Goal: Information Seeking & Learning: Check status

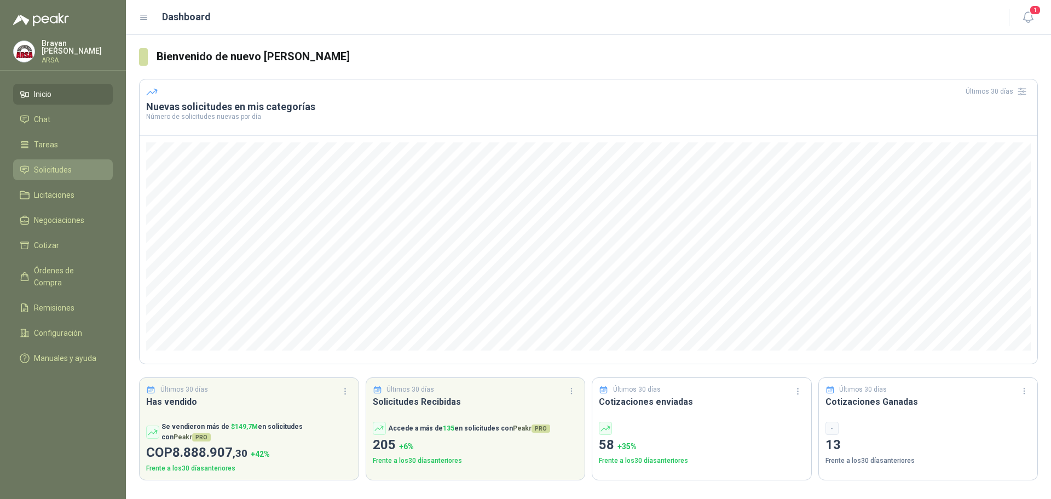
drag, startPoint x: 44, startPoint y: 163, endPoint x: 82, endPoint y: 172, distance: 39.4
click at [44, 164] on span "Solicitudes" at bounding box center [53, 170] width 38 height 12
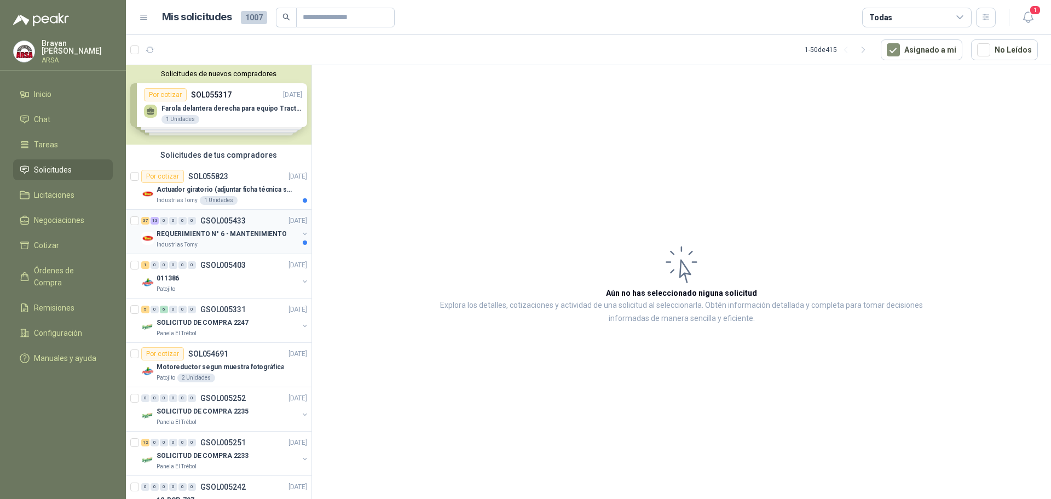
click at [253, 234] on p "REQUERIMIENTO N° 6 - MANTENIMIENTO" at bounding box center [222, 234] width 130 height 10
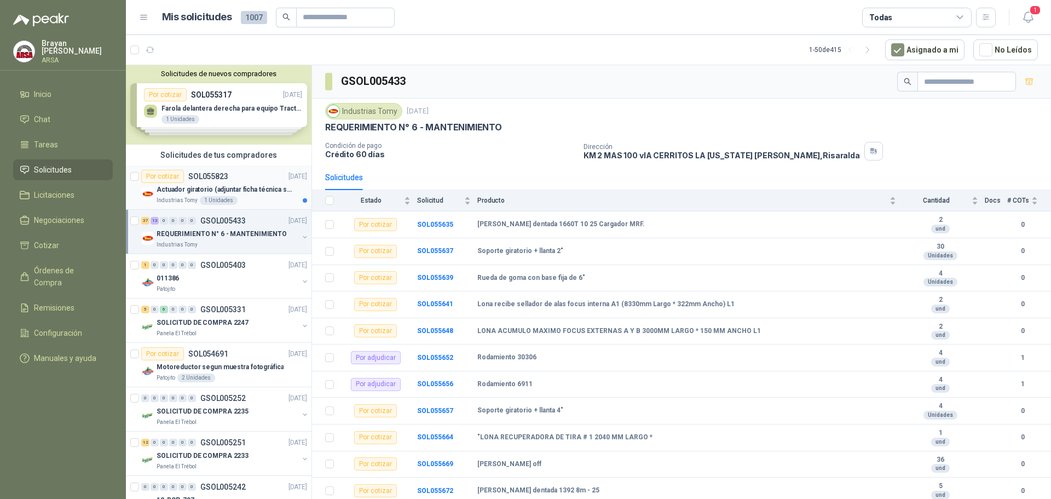
click at [254, 189] on p "Actuador giratorio (adjuntar ficha técnica si es diferente a festo)" at bounding box center [225, 190] width 136 height 10
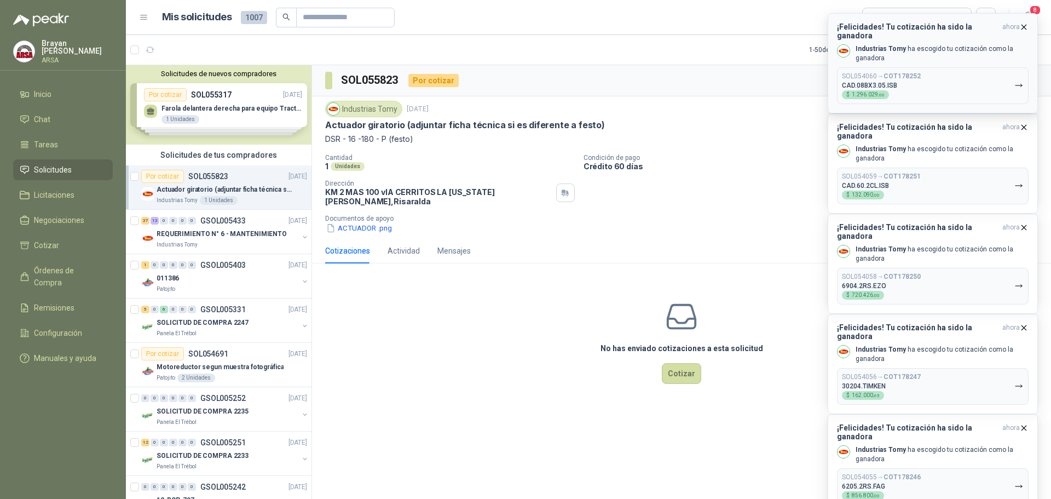
click at [915, 74] on div "SOL054060 → COT178252 CAD.08BX3.05.ISB $ 1.296.029 ,00" at bounding box center [881, 85] width 79 height 27
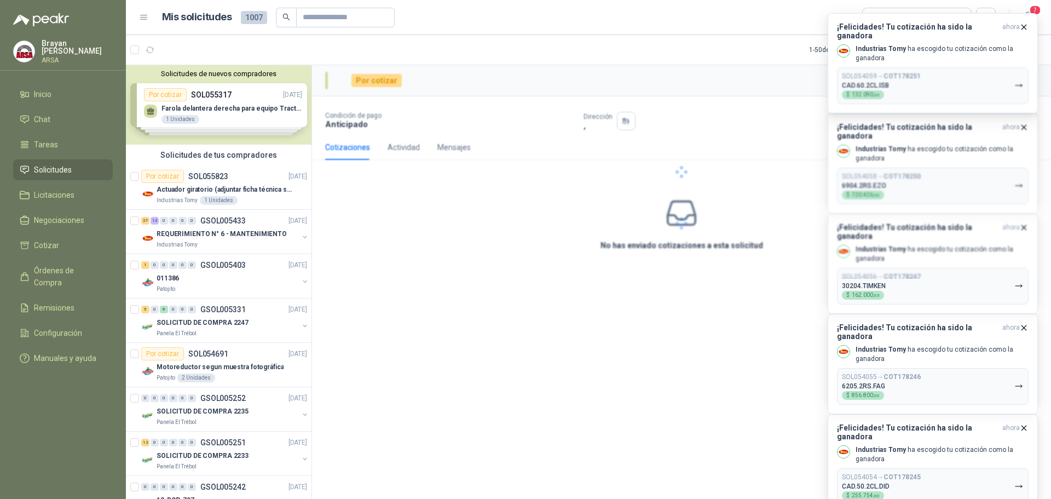
click at [915, 74] on div "SOL054059 → COT178251 CAD.60.2CL.ISB $ 132.090 ,00" at bounding box center [881, 85] width 79 height 27
click at [915, 74] on div at bounding box center [681, 172] width 739 height 214
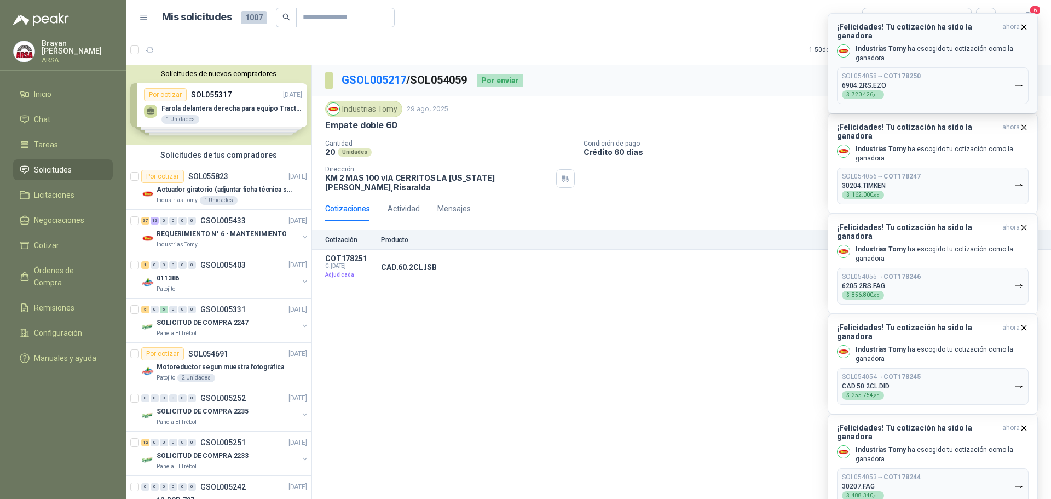
click at [976, 72] on button "SOL054058 → COT178250 6904.2RS.EZO $ 720.426 ,00" at bounding box center [933, 85] width 192 height 37
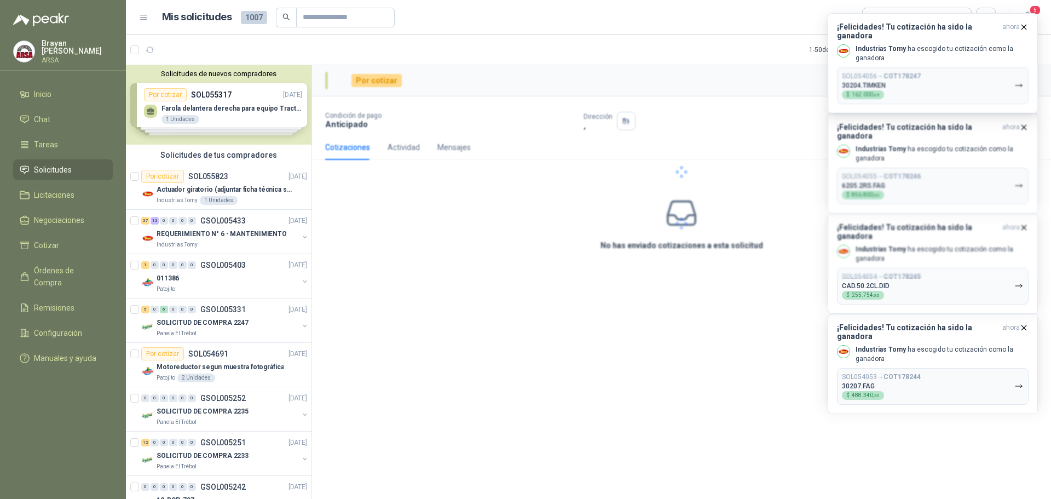
click at [975, 72] on div at bounding box center [681, 172] width 739 height 214
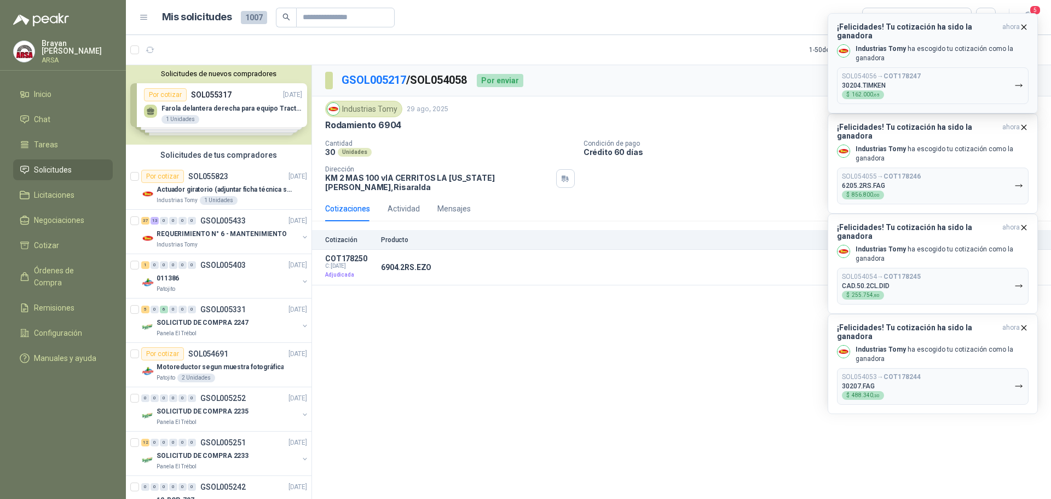
click at [972, 76] on button "SOL054056 → COT178247 30204.TIMKEN $ 162.000 ,65" at bounding box center [933, 85] width 192 height 37
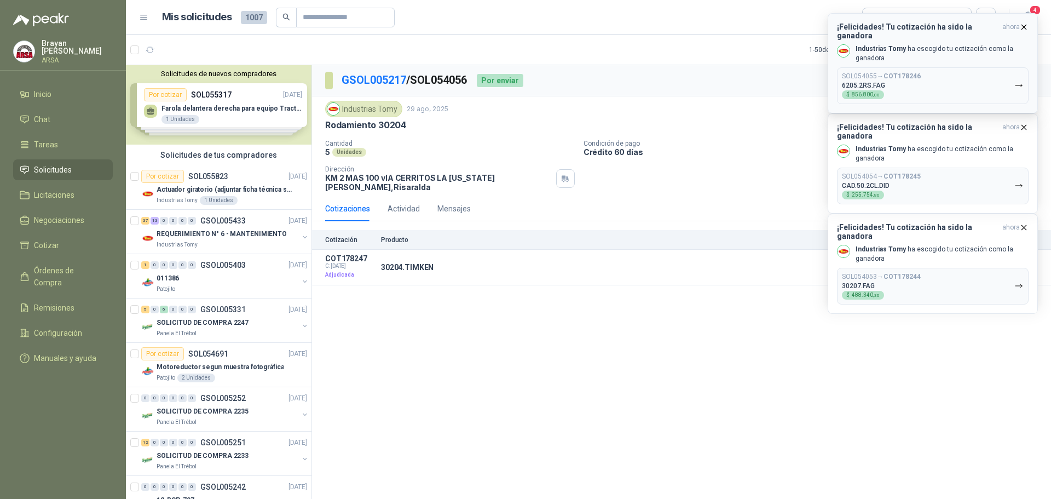
click at [953, 78] on button "SOL054055 → COT178246 6205.2RS.FAG $ 856.800 ,00" at bounding box center [933, 85] width 192 height 37
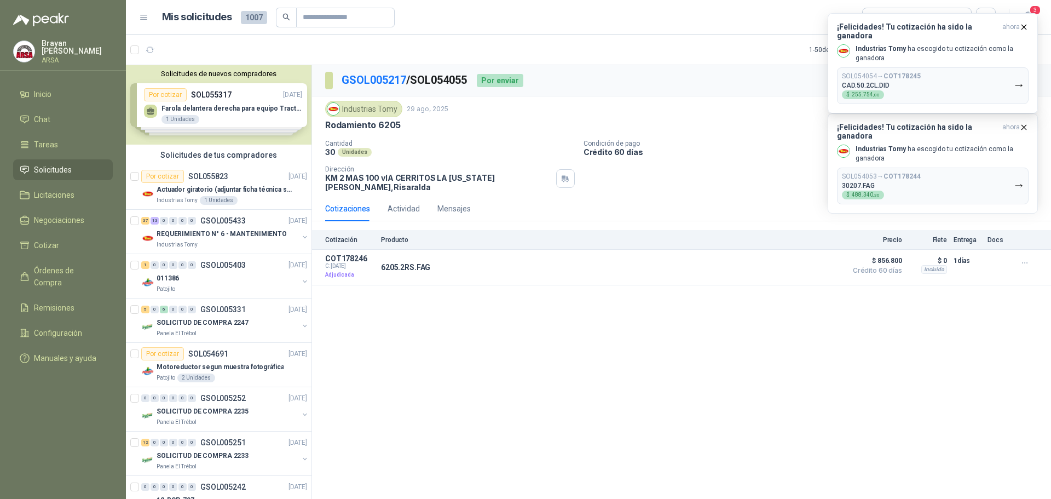
click at [953, 78] on button "SOL054054 → COT178245 CAD.50.2CL.DID $ 255.754 ,80" at bounding box center [933, 85] width 192 height 37
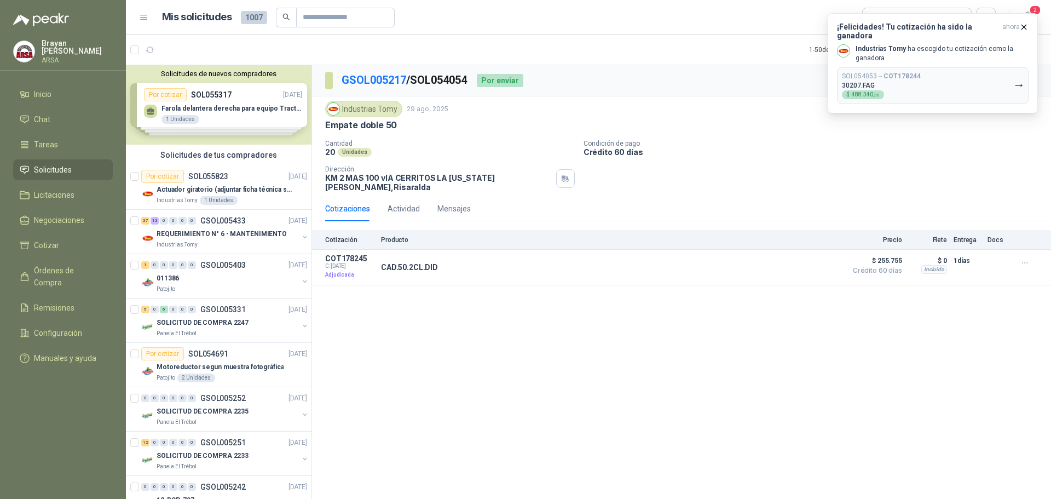
click at [953, 78] on button "SOL054053 → COT178244 30207.FAG $ 488.340 ,30" at bounding box center [933, 85] width 192 height 37
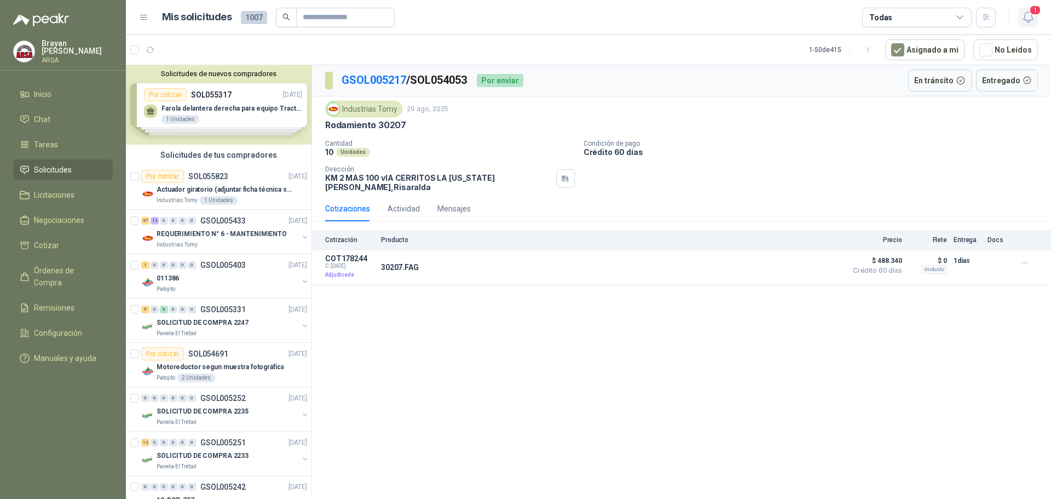
click at [1019, 10] on button "1" at bounding box center [1028, 18] width 20 height 20
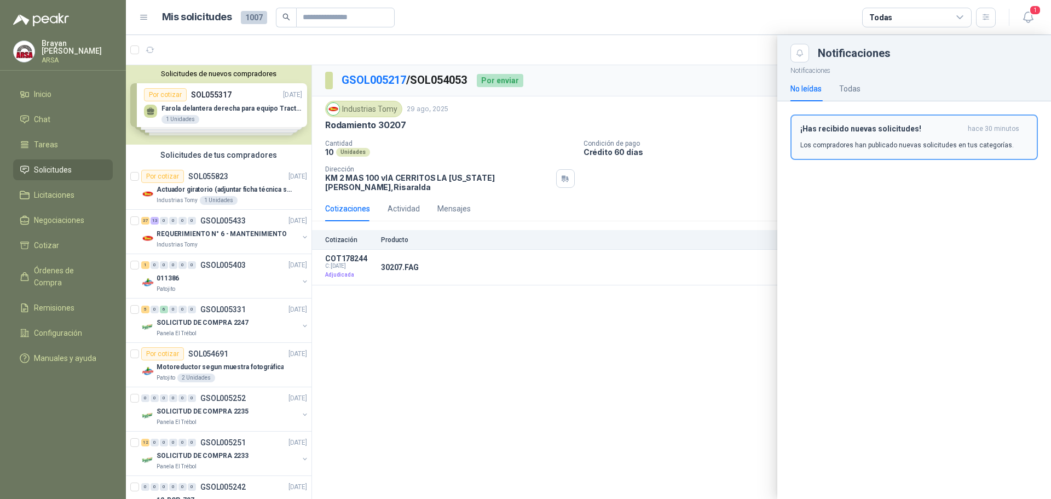
click at [878, 133] on h3 "¡Has recibido nuevas solicitudes!" at bounding box center [881, 128] width 163 height 9
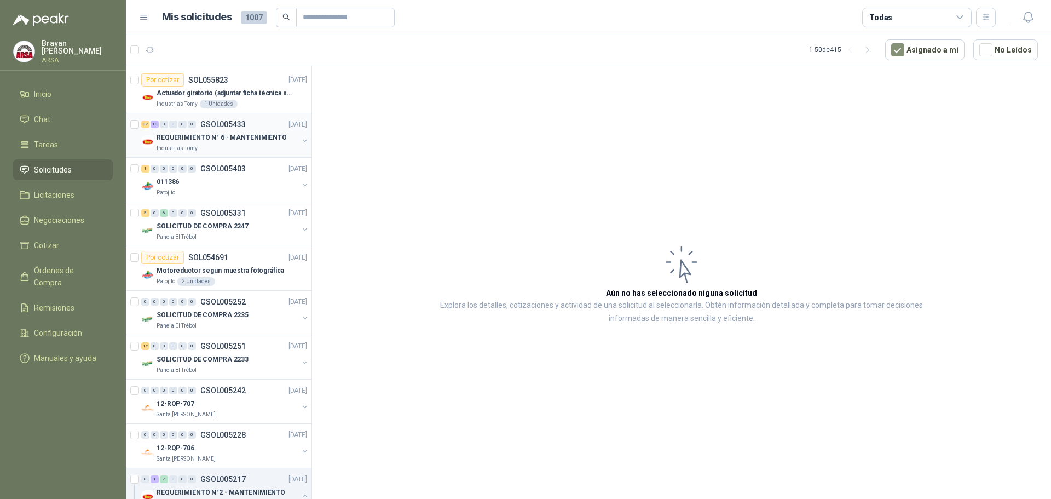
scroll to position [109, 0]
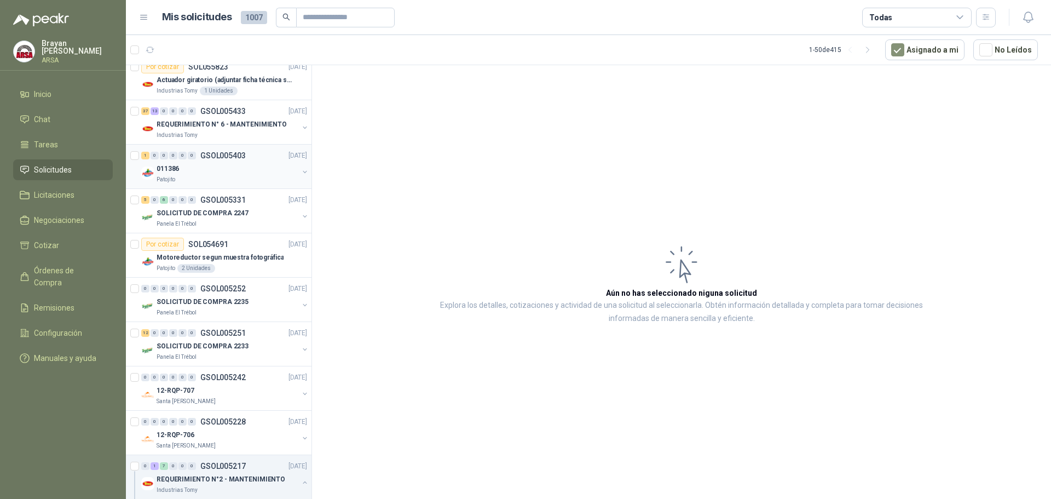
click at [212, 163] on div "011386" at bounding box center [228, 168] width 142 height 13
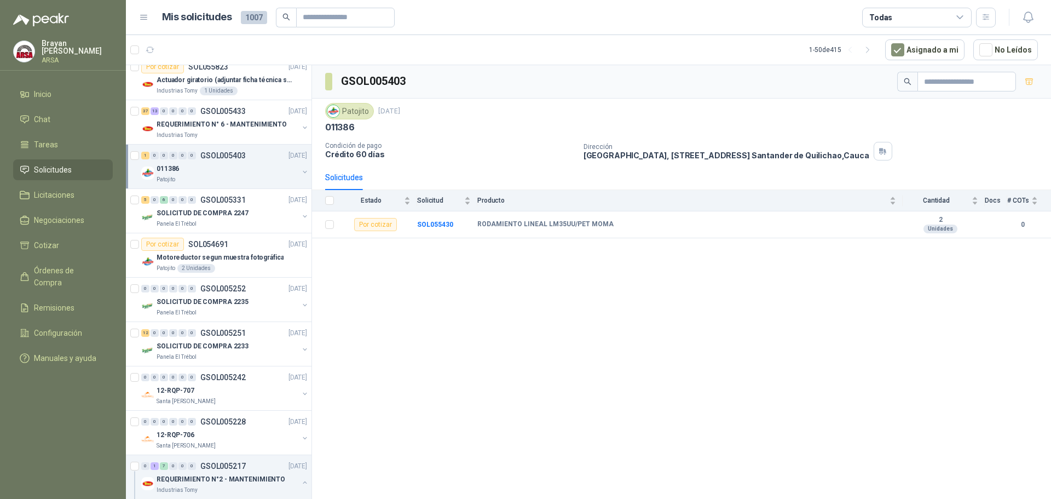
click at [425, 325] on div "GSOL005403 Patojito [DATE] 011386 Condición de pago Crédito 60 [PERSON_NAME] Di…" at bounding box center [681, 283] width 739 height 437
click at [614, 363] on div "GSOL005403 Patojito [DATE] 011386 Condición de pago Crédito 60 [PERSON_NAME] Di…" at bounding box center [681, 283] width 739 height 437
